Goal: Entertainment & Leisure: Browse casually

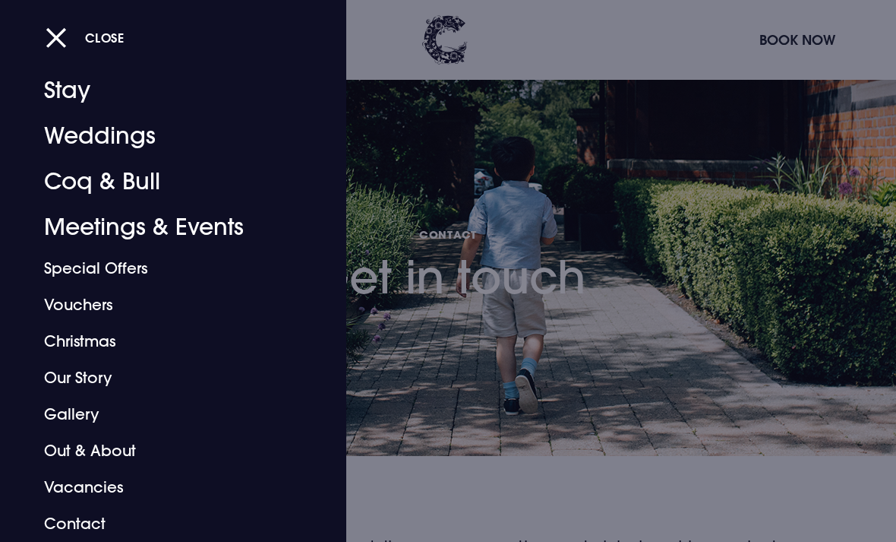
scroll to position [30, 0]
click at [71, 415] on link "Gallery" at bounding box center [163, 414] width 238 height 36
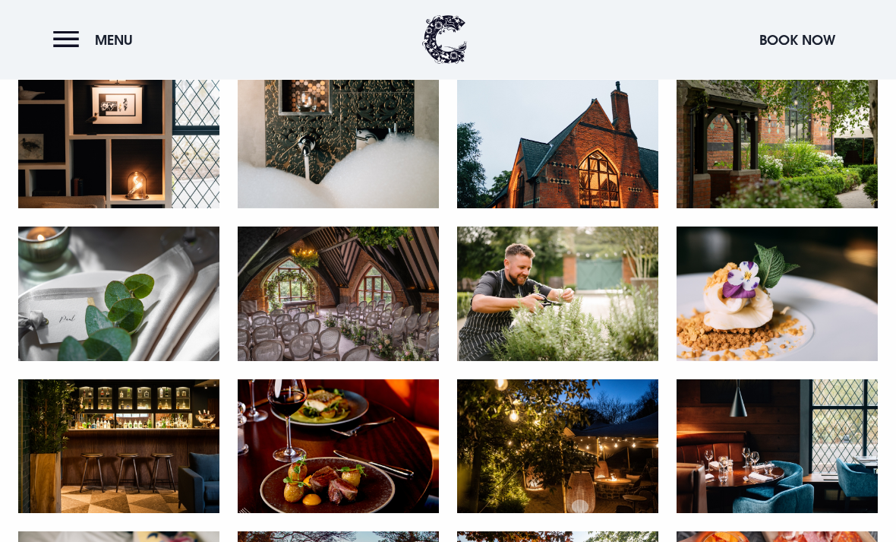
click at [277, 333] on img at bounding box center [338, 294] width 201 height 134
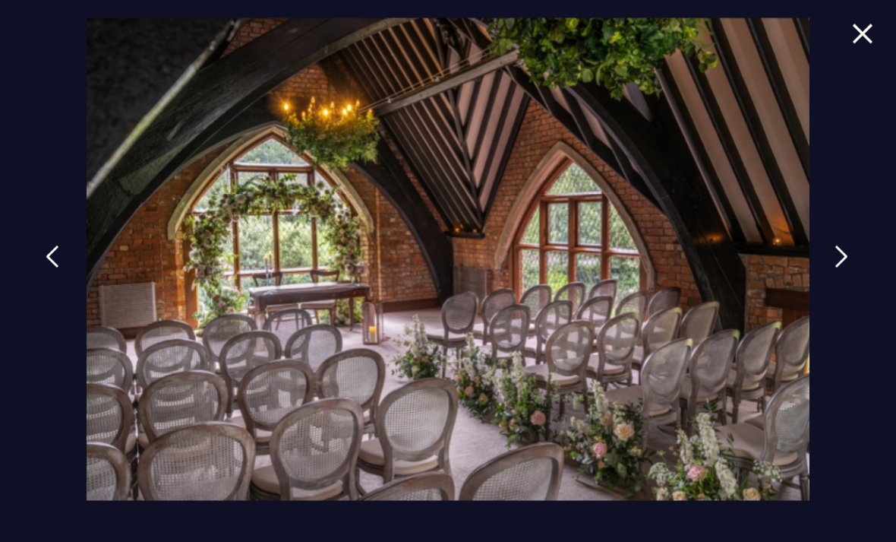
scroll to position [826, 0]
click at [204, 411] on img at bounding box center [448, 259] width 723 height 482
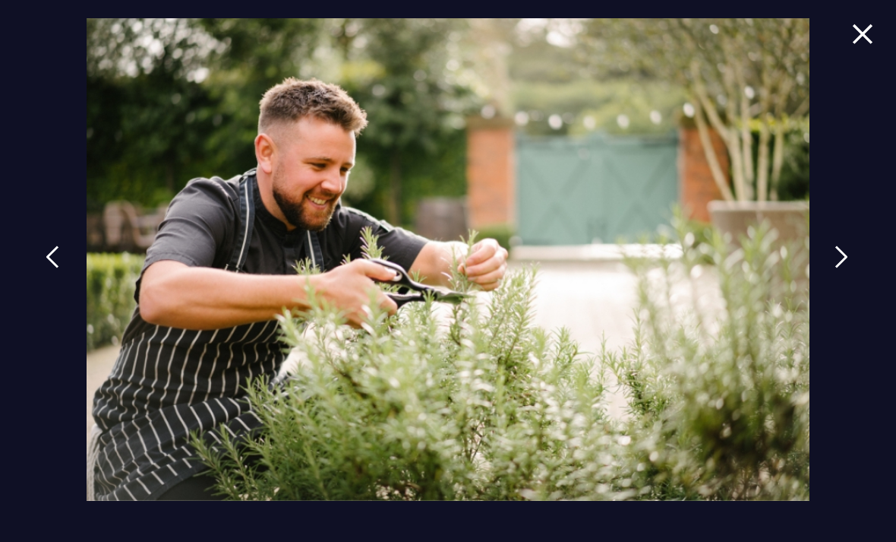
click at [47, 268] on img at bounding box center [53, 256] width 14 height 23
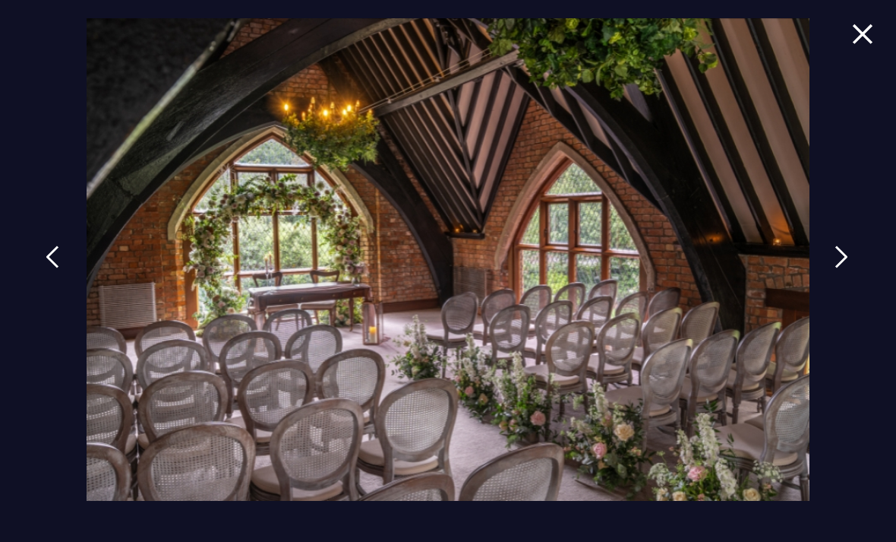
click at [840, 258] on link at bounding box center [842, 268] width 38 height 70
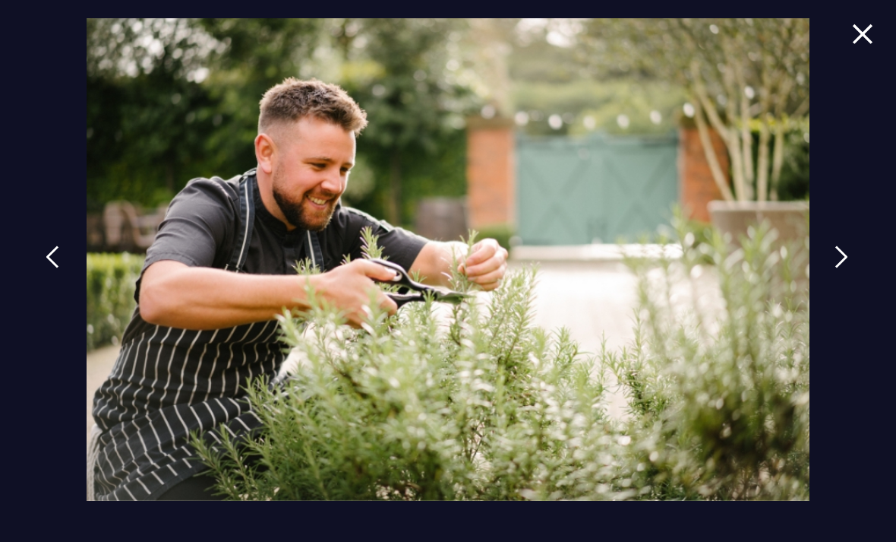
click at [848, 268] on img at bounding box center [842, 256] width 14 height 23
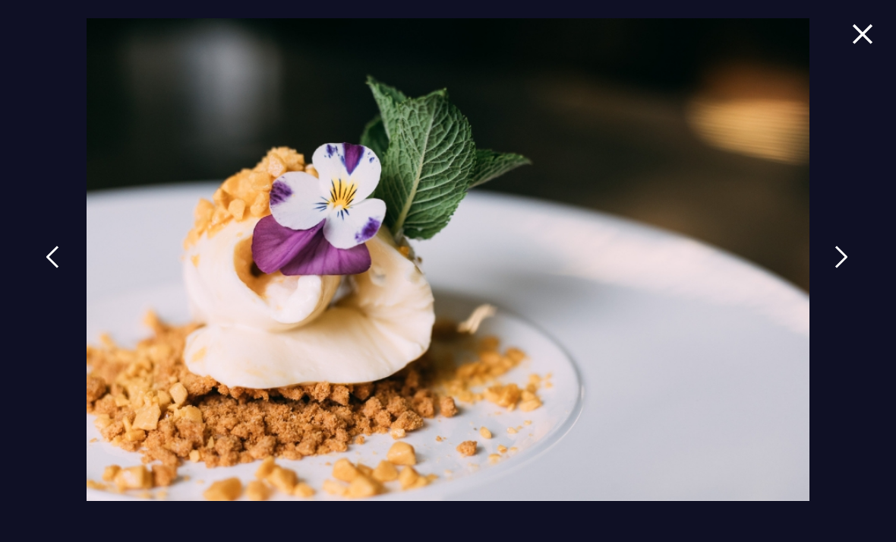
click at [848, 268] on img at bounding box center [842, 256] width 14 height 23
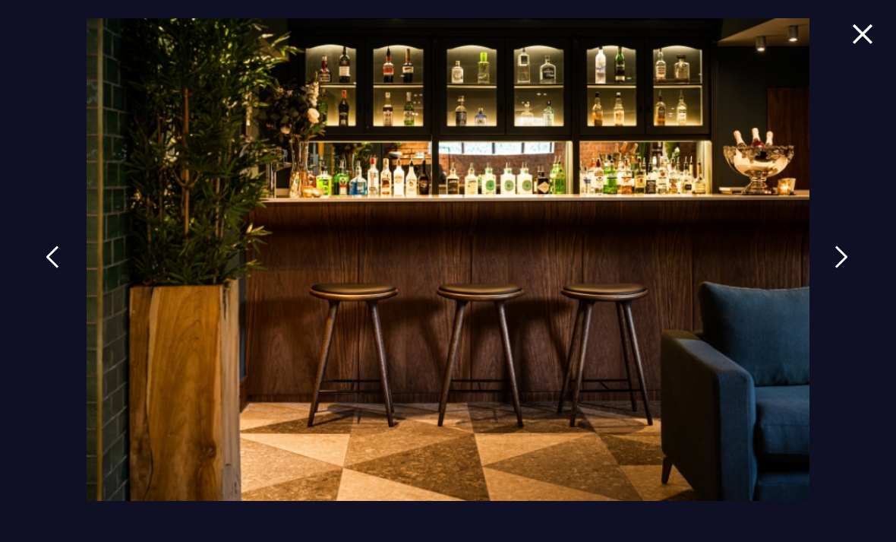
click at [848, 268] on img at bounding box center [842, 256] width 14 height 23
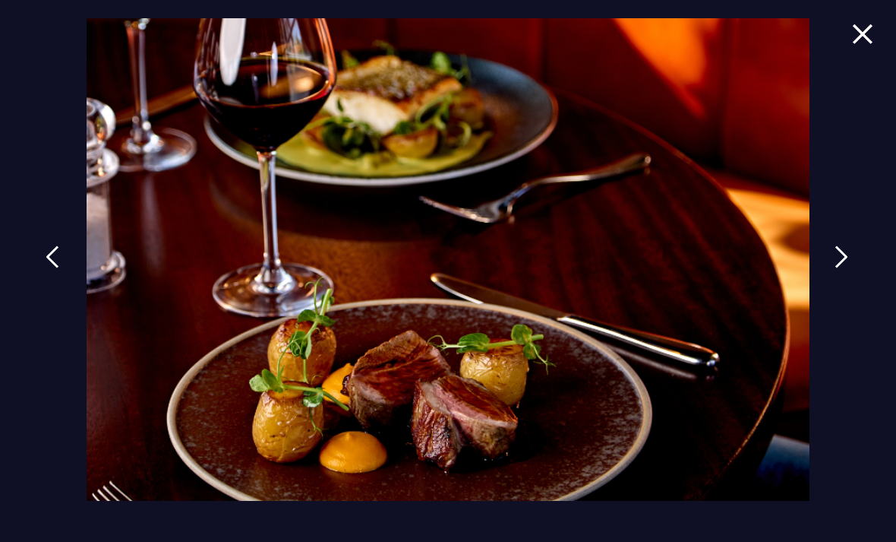
click at [847, 268] on img at bounding box center [842, 256] width 14 height 23
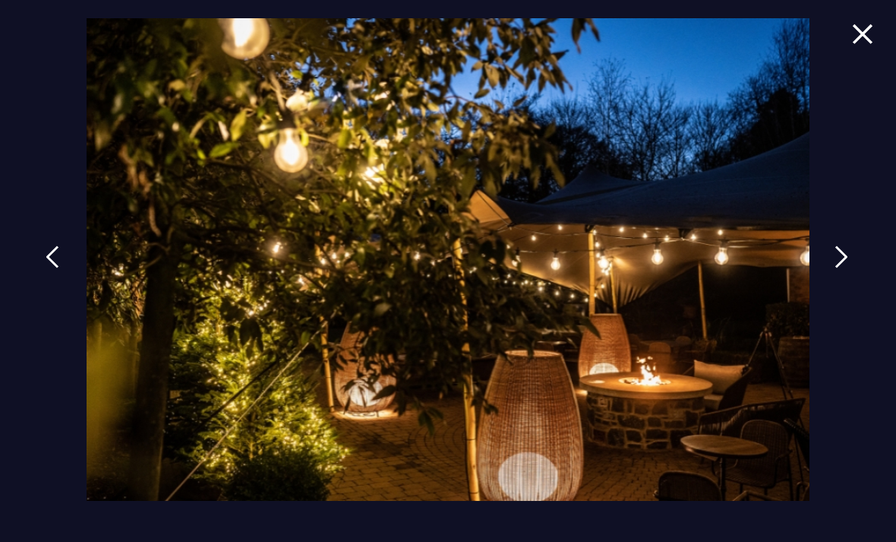
click at [851, 303] on link at bounding box center [842, 268] width 38 height 70
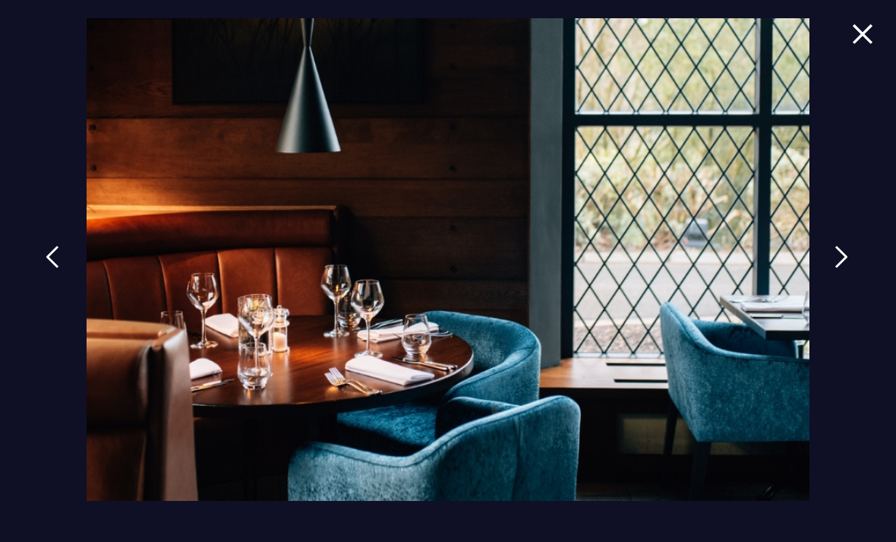
click at [841, 294] on link at bounding box center [842, 268] width 38 height 70
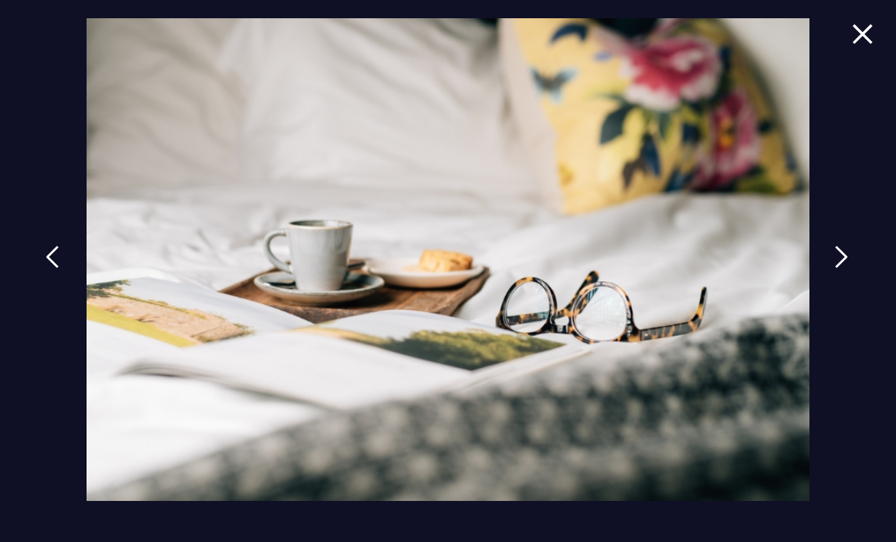
click at [840, 293] on link at bounding box center [842, 268] width 38 height 70
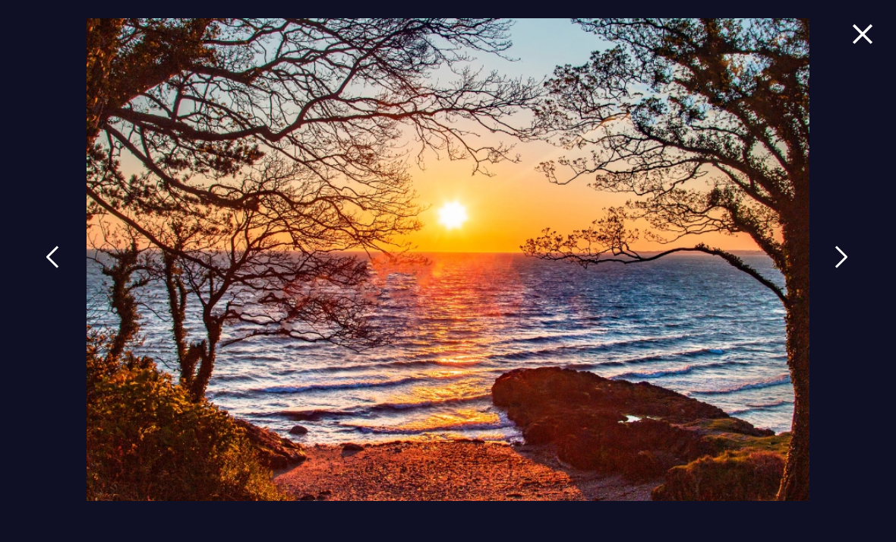
click at [840, 293] on link at bounding box center [842, 268] width 38 height 70
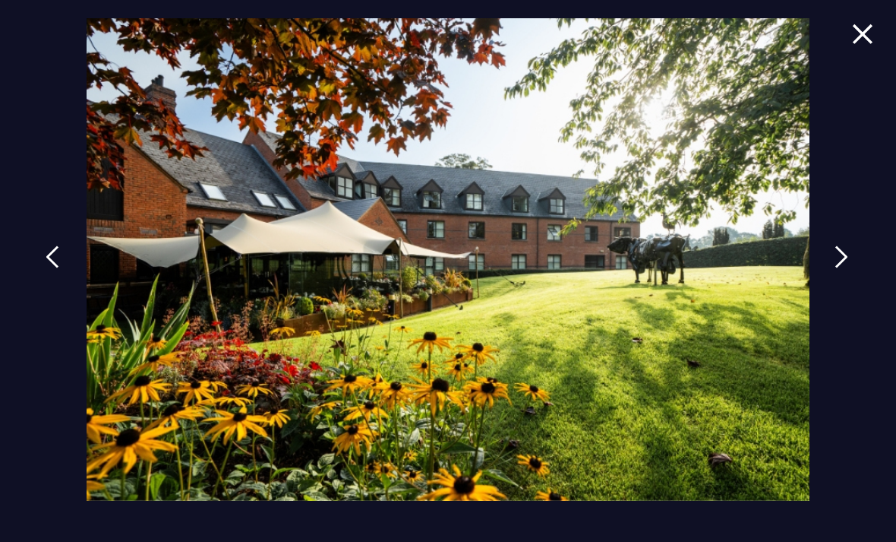
click at [842, 295] on link at bounding box center [842, 268] width 38 height 70
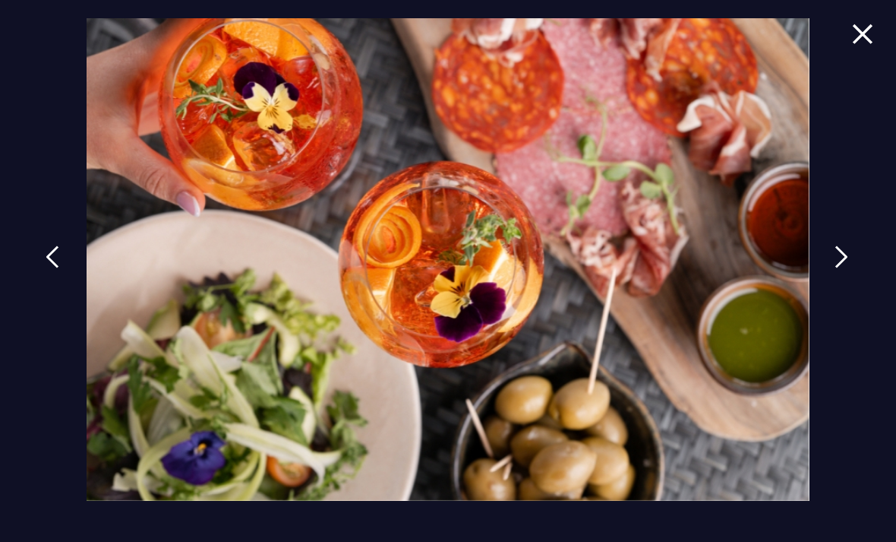
click at [841, 295] on link at bounding box center [842, 268] width 38 height 70
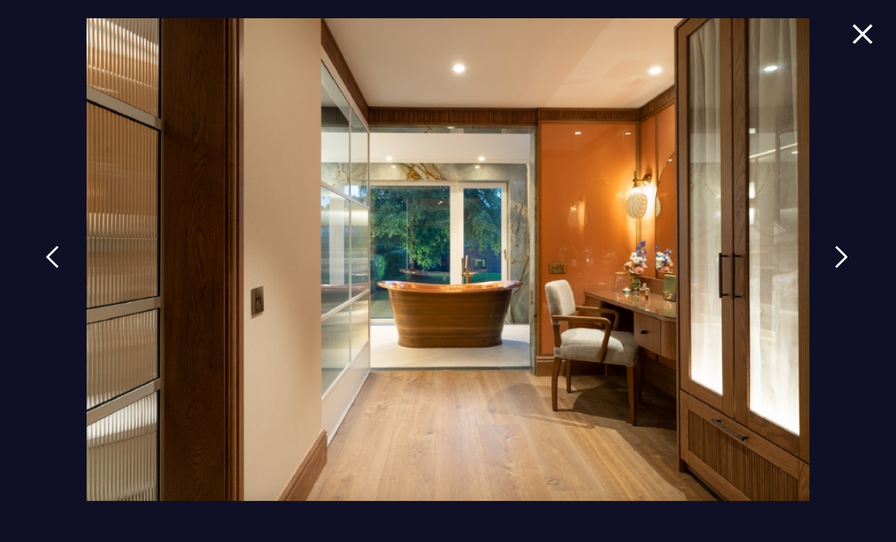
click at [841, 296] on link at bounding box center [842, 268] width 38 height 70
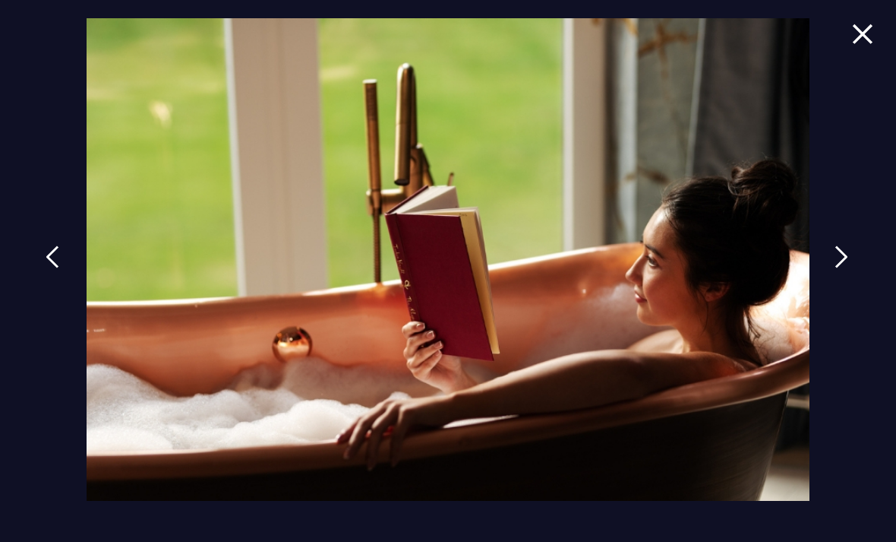
click at [835, 289] on link at bounding box center [842, 268] width 38 height 70
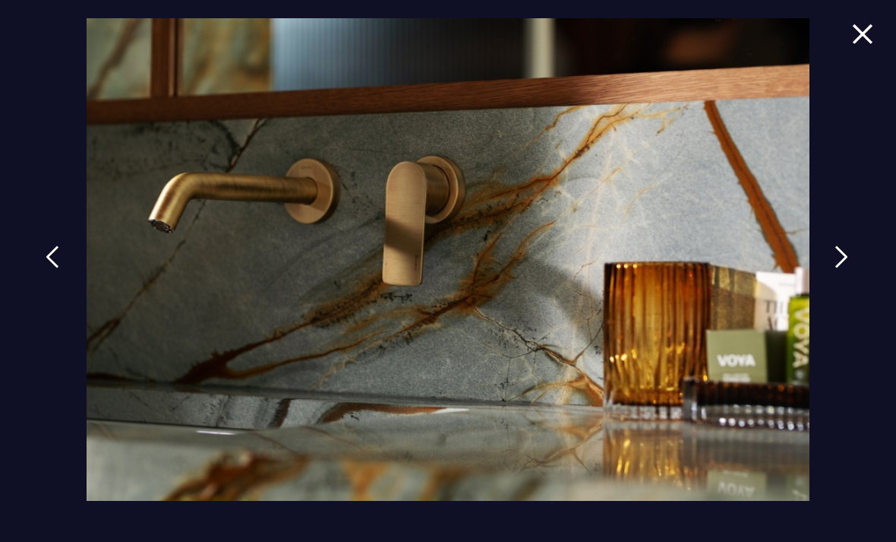
click at [841, 294] on link at bounding box center [842, 268] width 38 height 70
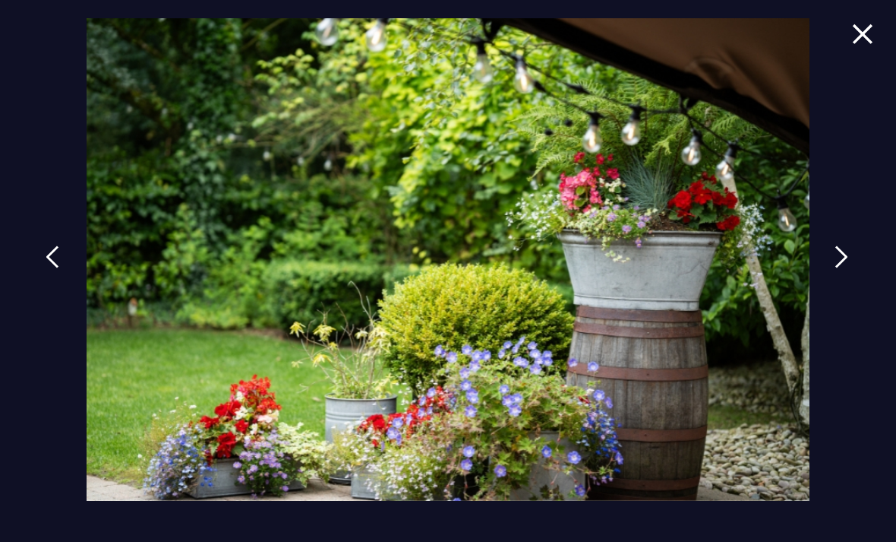
click at [844, 297] on link at bounding box center [842, 268] width 38 height 70
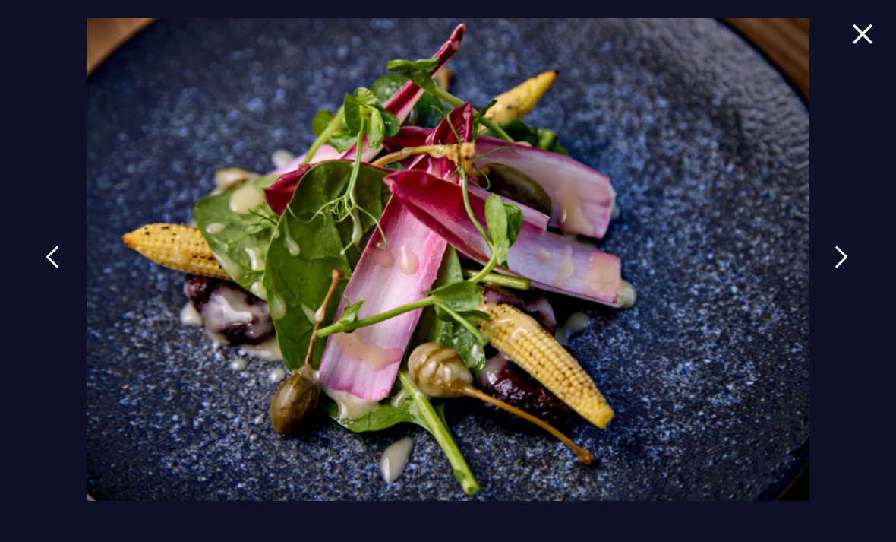
click at [840, 293] on link at bounding box center [842, 268] width 38 height 70
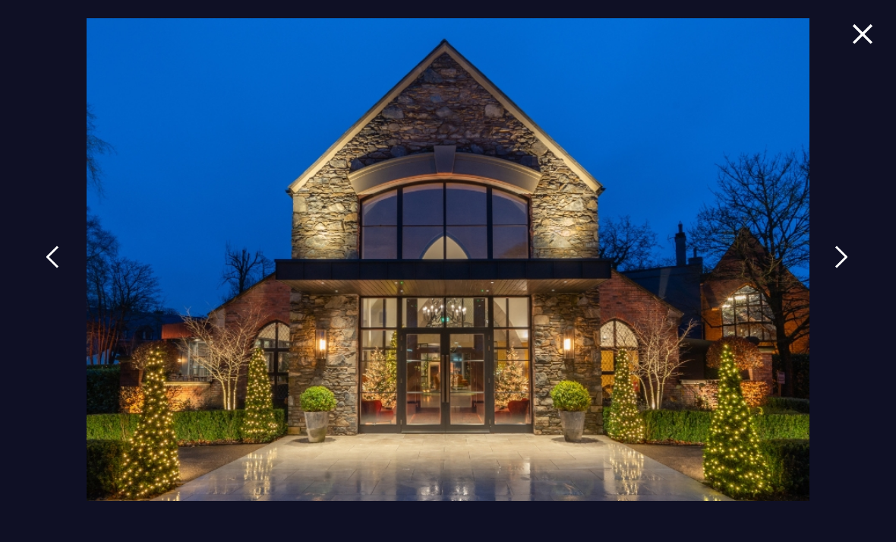
click at [839, 293] on link at bounding box center [842, 268] width 38 height 70
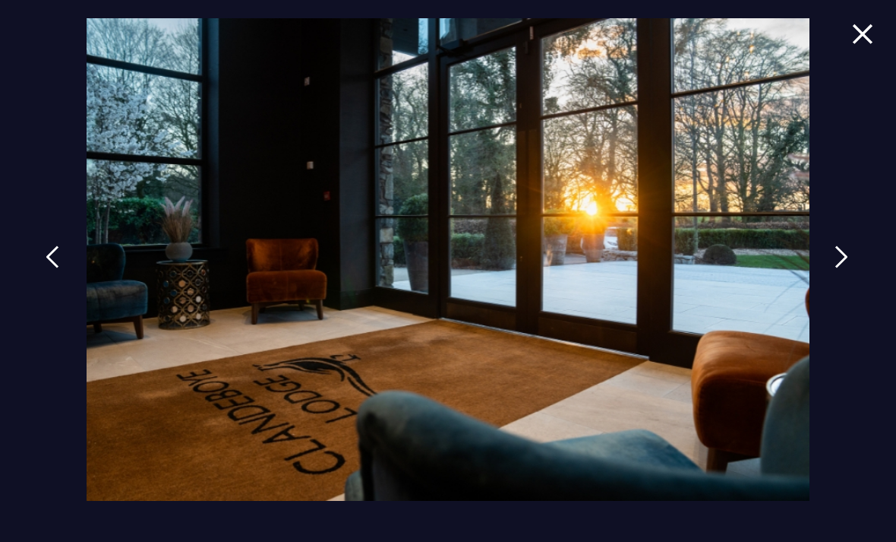
click at [55, 268] on img at bounding box center [53, 256] width 14 height 23
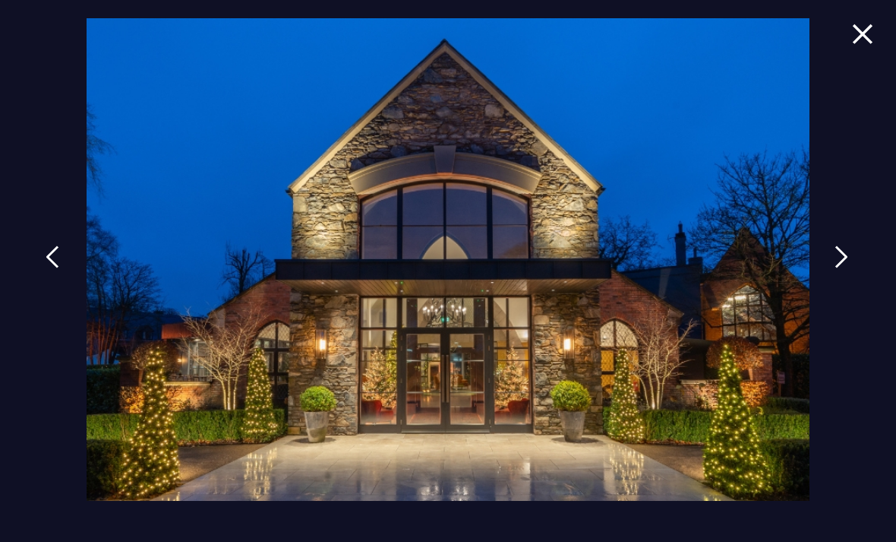
click at [835, 291] on link at bounding box center [842, 268] width 38 height 70
click at [841, 296] on link at bounding box center [842, 268] width 38 height 70
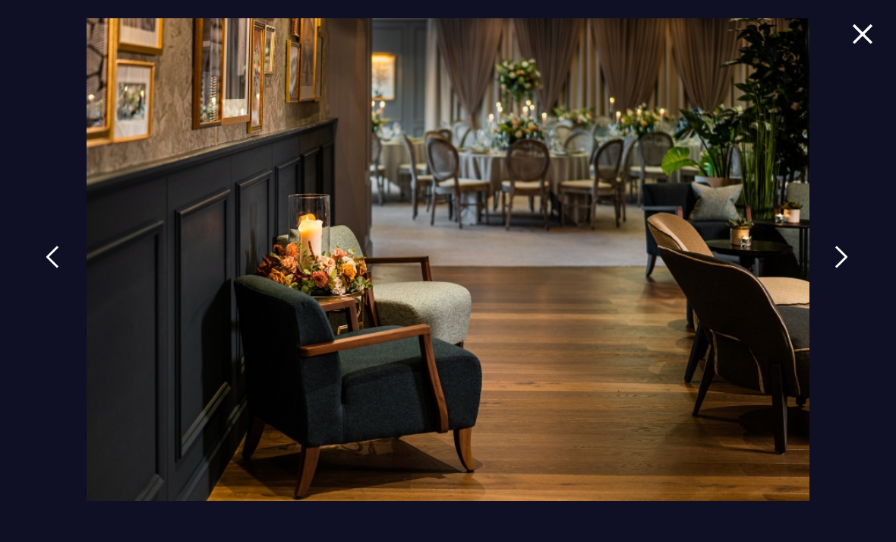
click at [838, 298] on link at bounding box center [842, 268] width 38 height 70
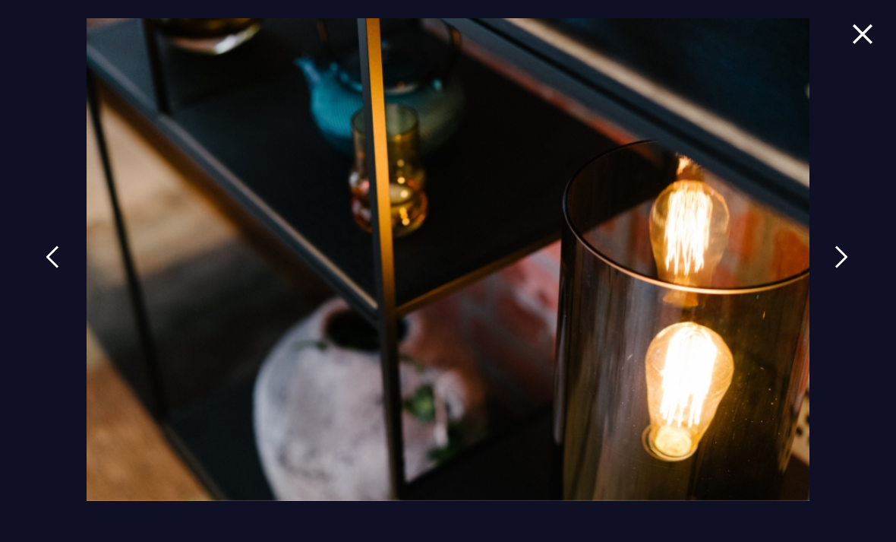
click at [837, 298] on link at bounding box center [842, 268] width 38 height 70
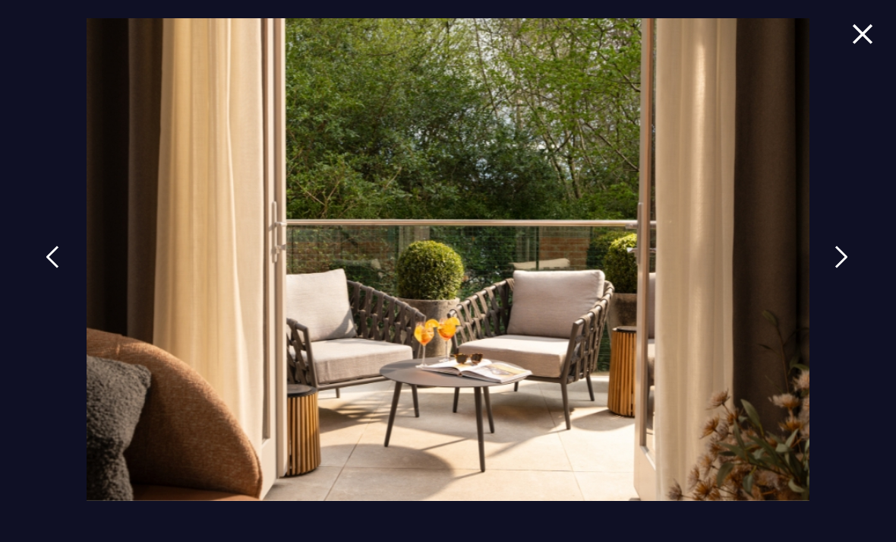
click at [841, 299] on link at bounding box center [842, 268] width 38 height 70
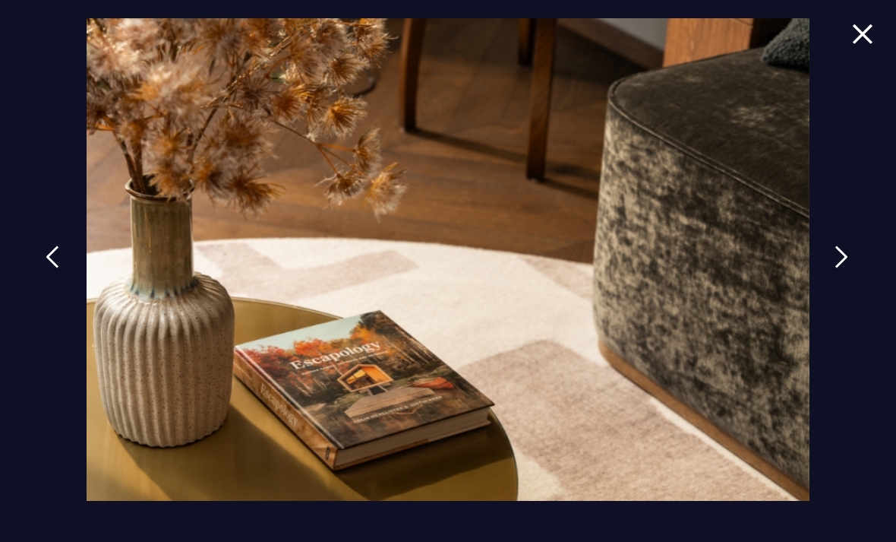
click at [845, 301] on link at bounding box center [842, 268] width 38 height 70
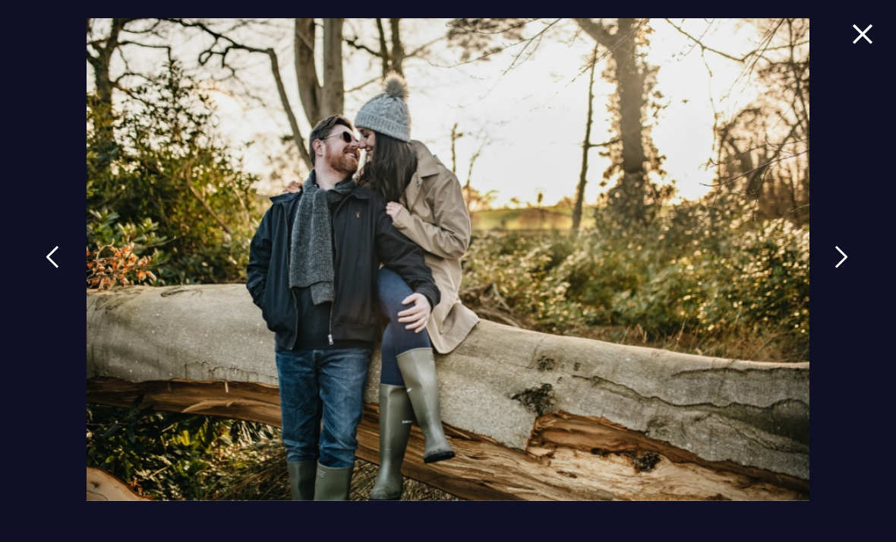
click at [844, 302] on link at bounding box center [842, 268] width 38 height 70
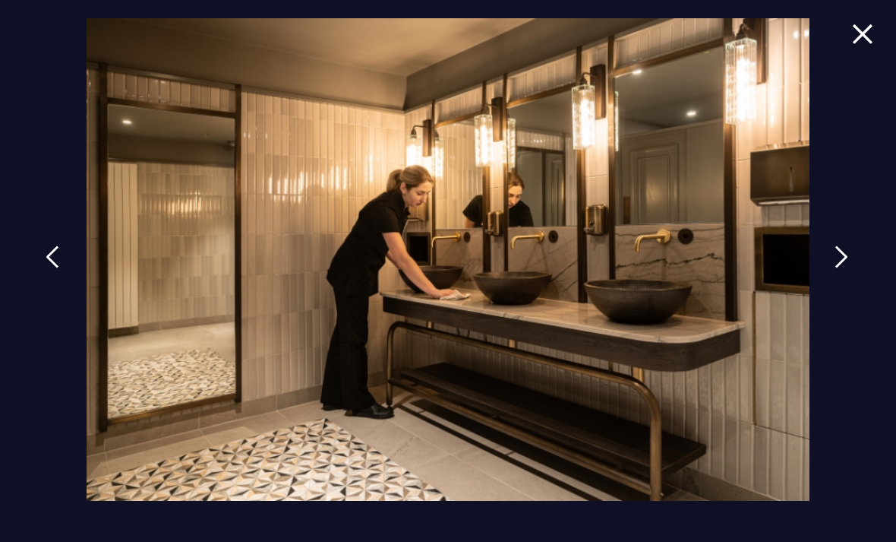
click at [844, 302] on link at bounding box center [842, 268] width 38 height 70
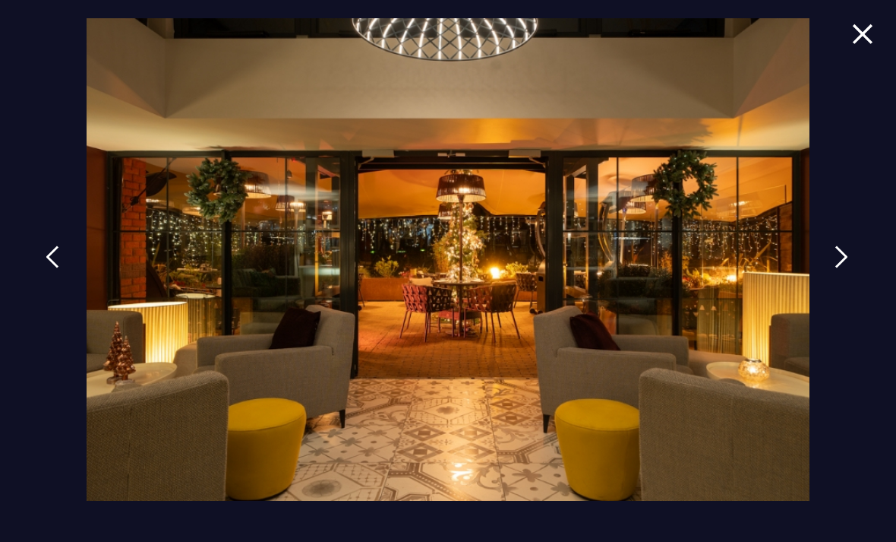
click at [841, 295] on link at bounding box center [842, 268] width 38 height 70
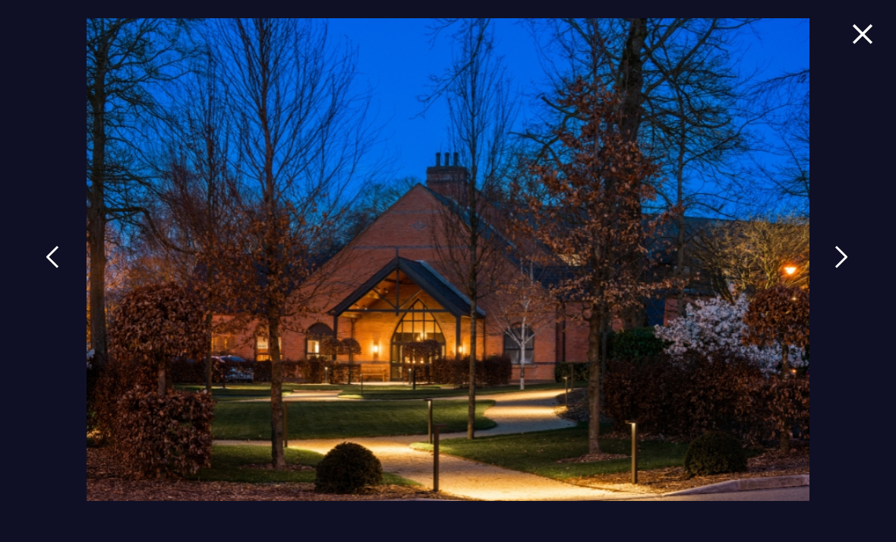
click at [842, 296] on link at bounding box center [842, 268] width 38 height 70
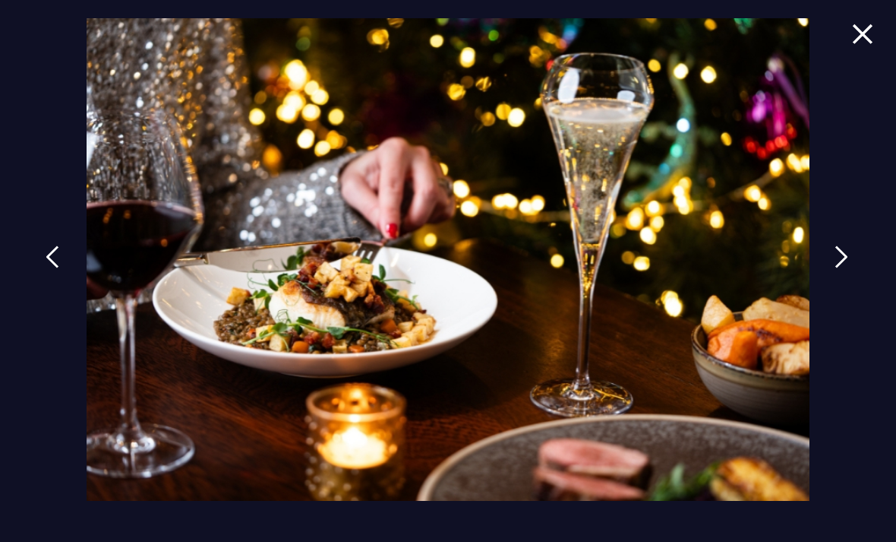
click at [844, 268] on img at bounding box center [842, 256] width 14 height 23
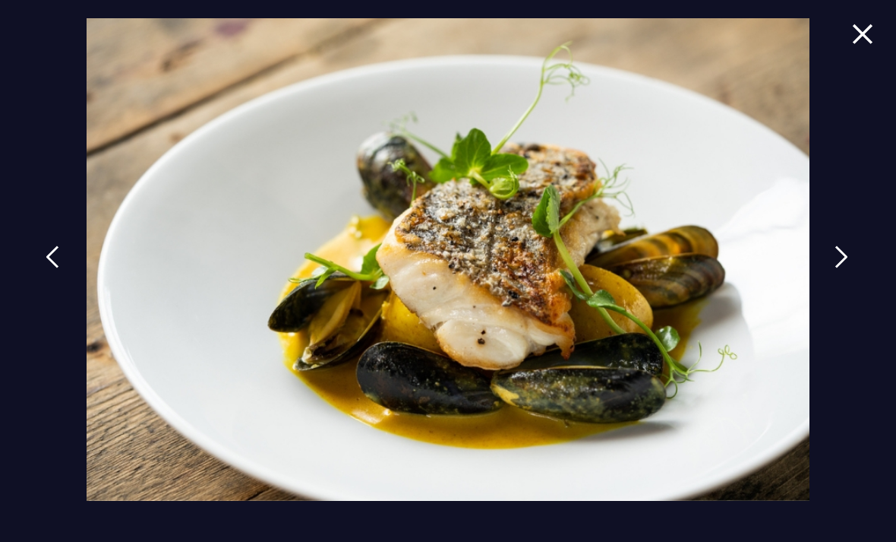
click at [845, 268] on img at bounding box center [842, 256] width 14 height 23
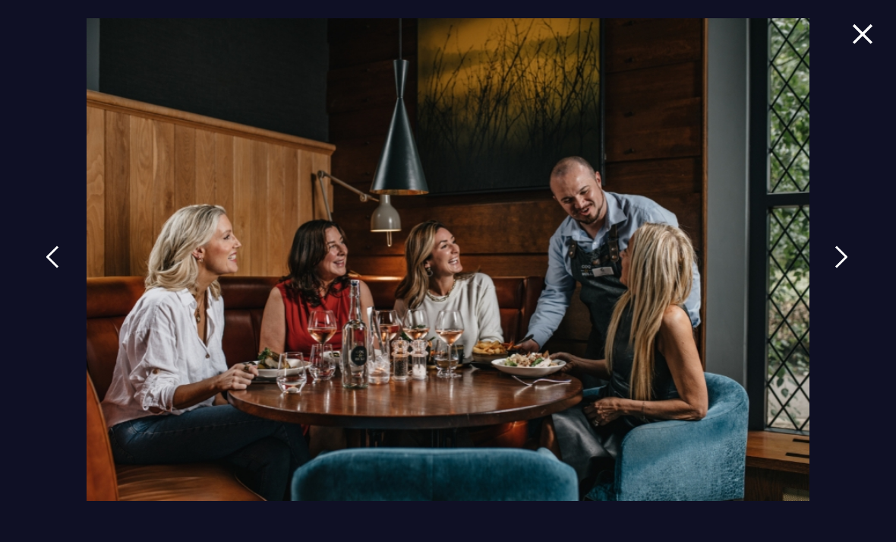
click at [845, 268] on img at bounding box center [842, 256] width 14 height 23
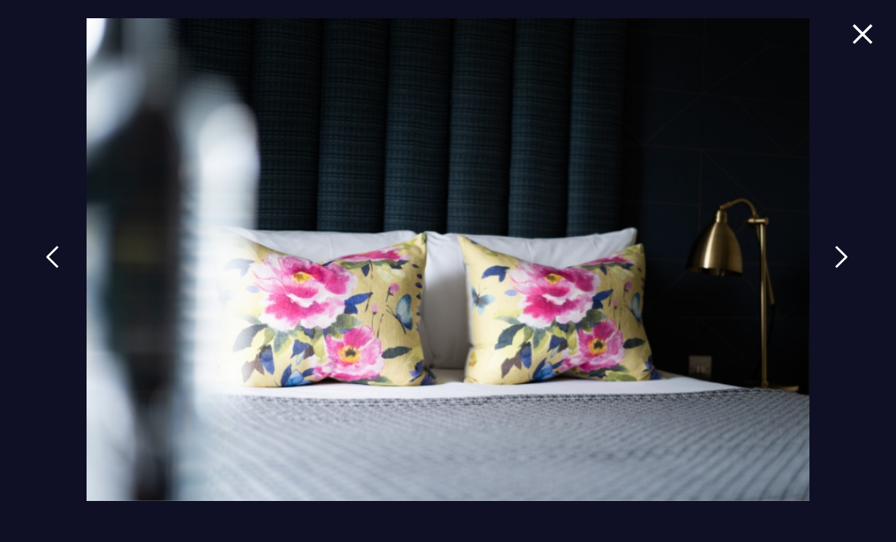
click at [848, 268] on img at bounding box center [842, 256] width 14 height 23
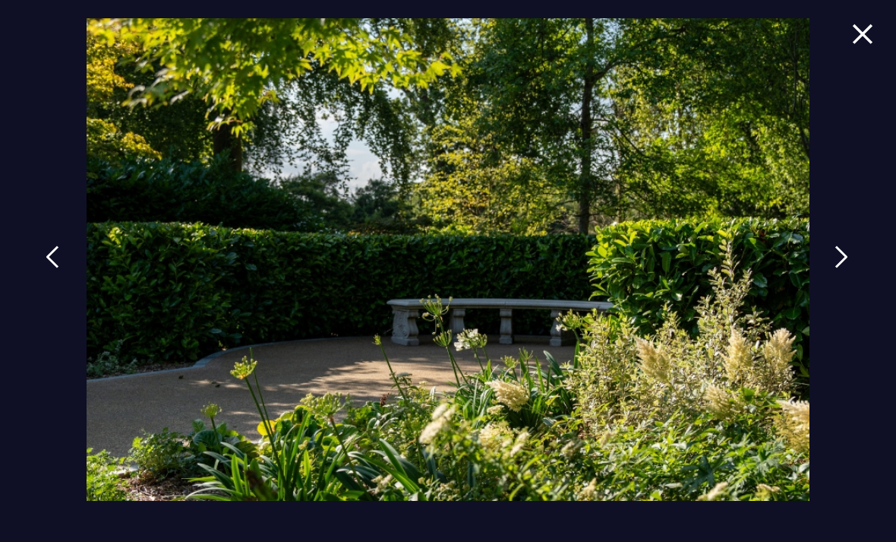
click at [842, 268] on img at bounding box center [842, 256] width 14 height 23
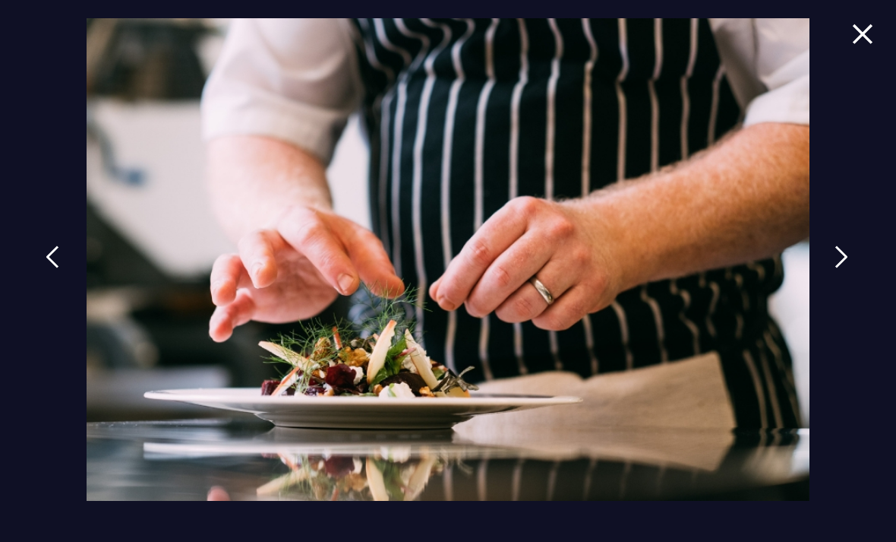
click at [848, 31] on div at bounding box center [448, 271] width 896 height 542
click at [849, 49] on div at bounding box center [448, 271] width 896 height 542
click at [838, 33] on div at bounding box center [448, 271] width 896 height 542
click at [853, 37] on img at bounding box center [862, 34] width 21 height 21
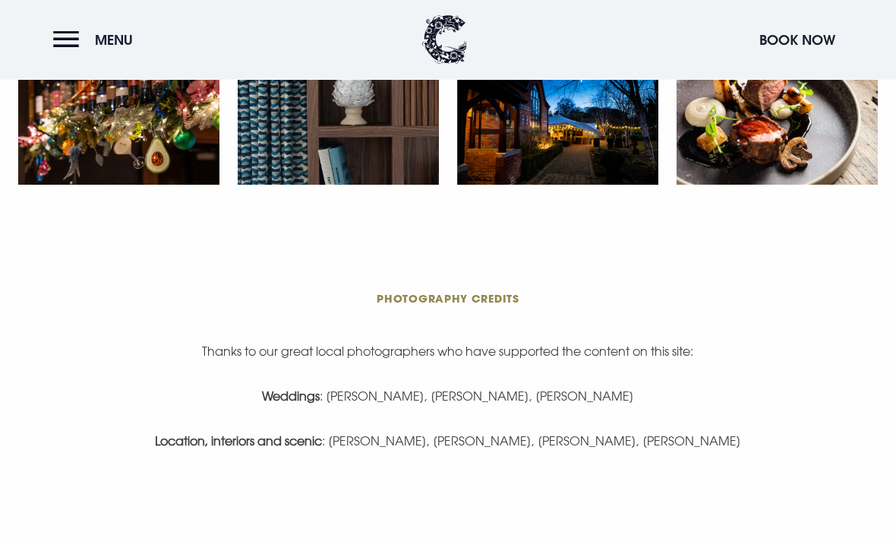
scroll to position [2691, 0]
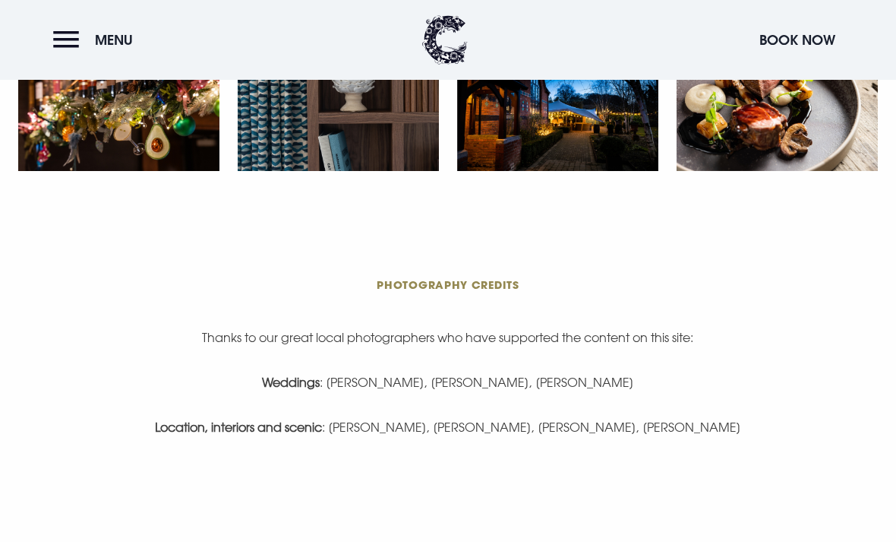
click at [62, 43] on button "Menu" at bounding box center [96, 40] width 87 height 33
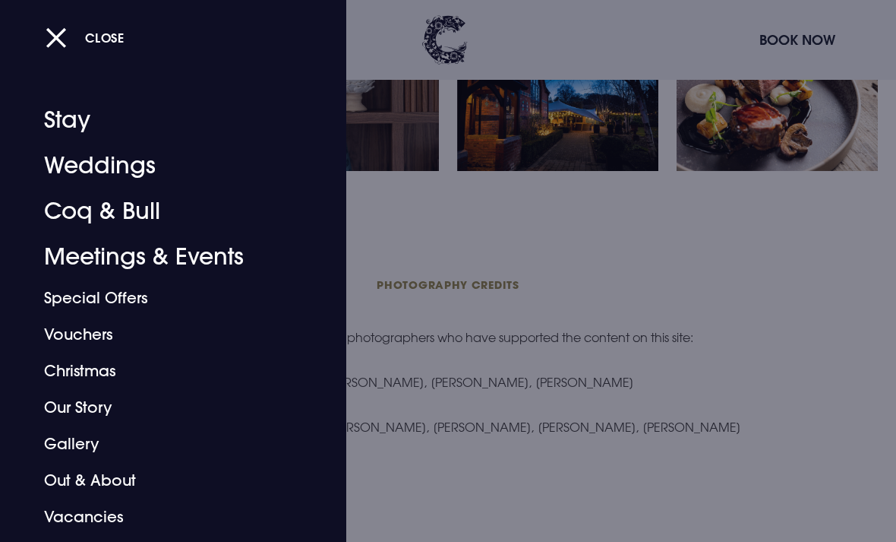
click at [68, 159] on link "Weddings" at bounding box center [163, 166] width 238 height 46
